Goal: Task Accomplishment & Management: Use online tool/utility

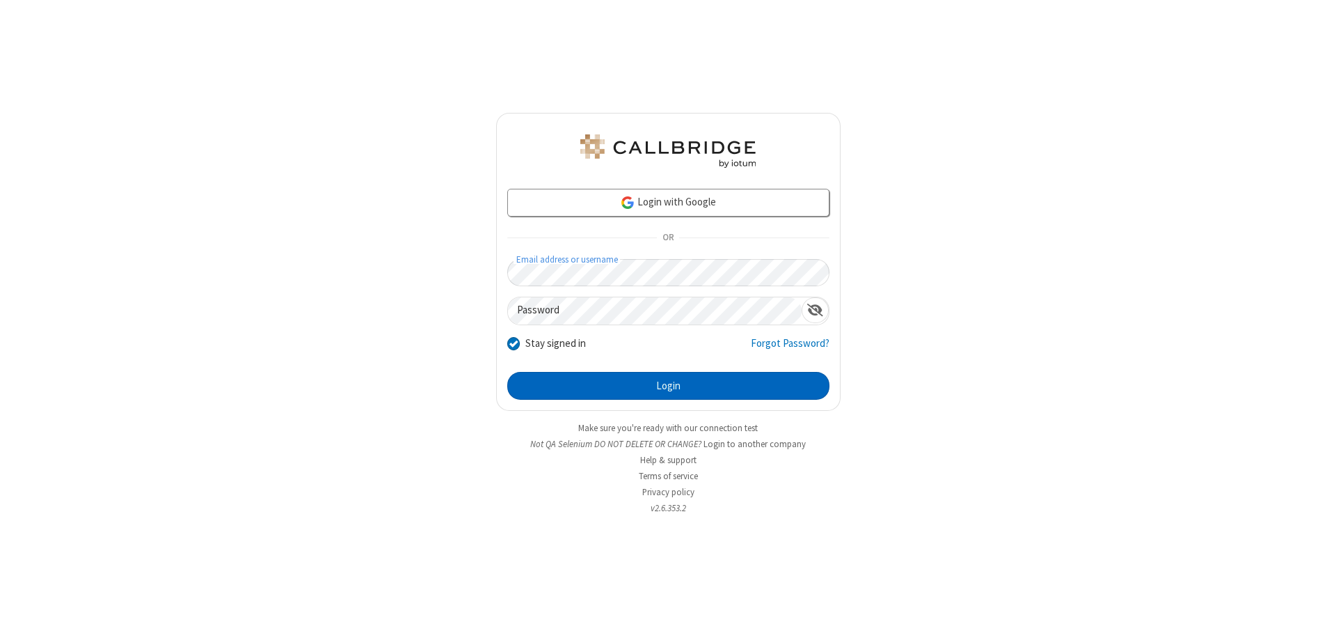
click at [668, 386] on button "Login" at bounding box center [668, 386] width 322 height 28
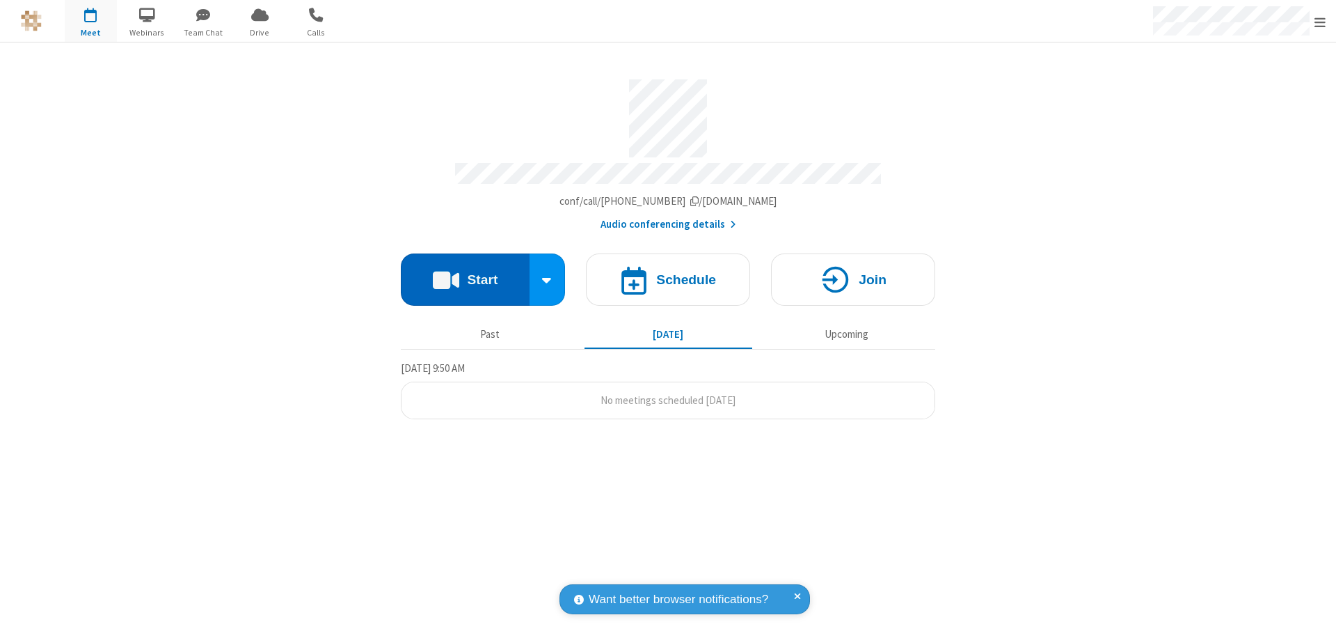
click at [465, 273] on button "Start" at bounding box center [465, 279] width 129 height 52
